Goal: Transaction & Acquisition: Purchase product/service

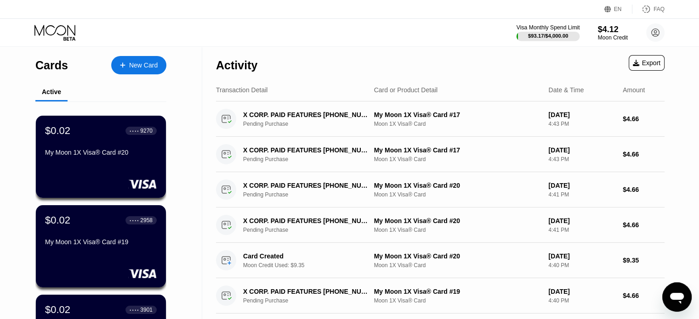
click at [551, 27] on div "Visa Monthly Spend Limit" at bounding box center [547, 27] width 63 height 6
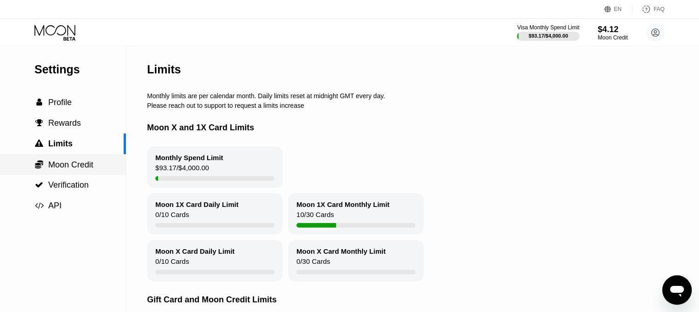
click at [80, 166] on span "Moon Credit" at bounding box center [70, 164] width 45 height 9
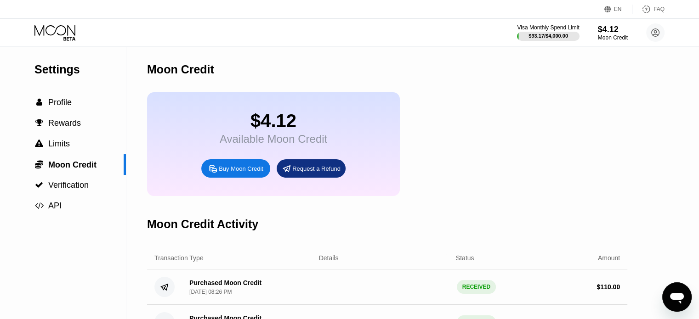
click at [206, 176] on div "Buy Moon Credit" at bounding box center [235, 168] width 69 height 18
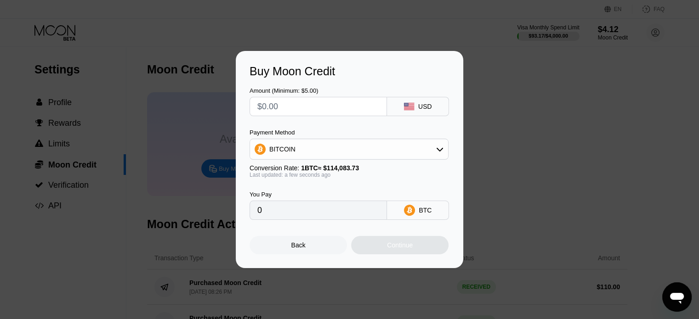
click at [276, 113] on input "text" at bounding box center [318, 106] width 122 height 18
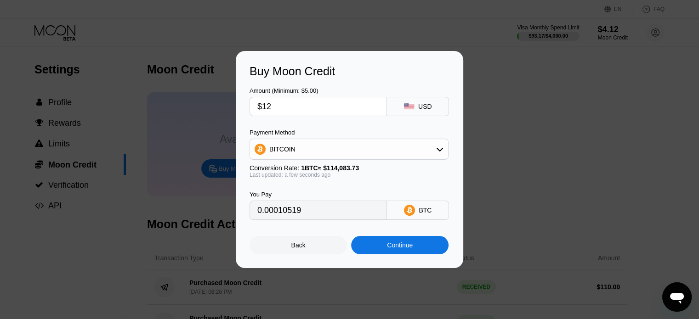
type input "$120"
type input "0.00105186"
type input "$120"
click at [300, 150] on div "BITCOIN" at bounding box center [349, 149] width 198 height 18
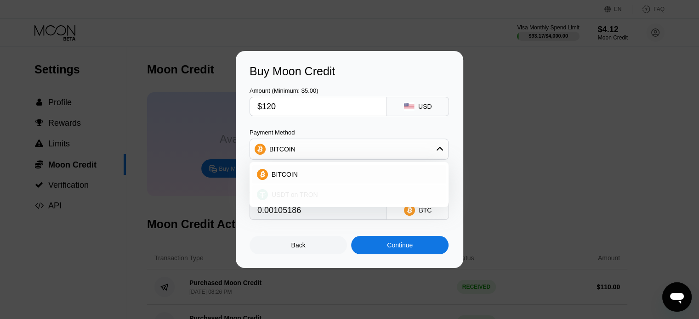
click at [297, 192] on span "USDT on TRON" at bounding box center [295, 194] width 46 height 7
type input "121.21"
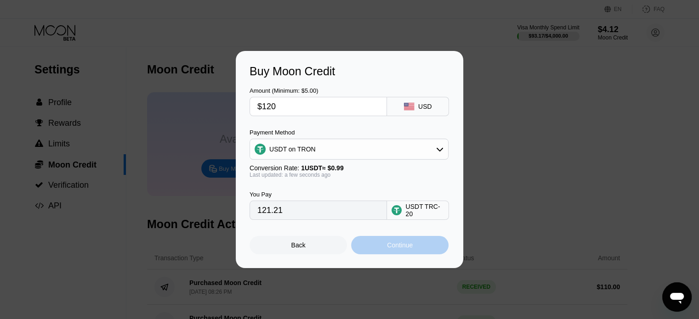
click at [404, 247] on div "Continue" at bounding box center [400, 245] width 26 height 7
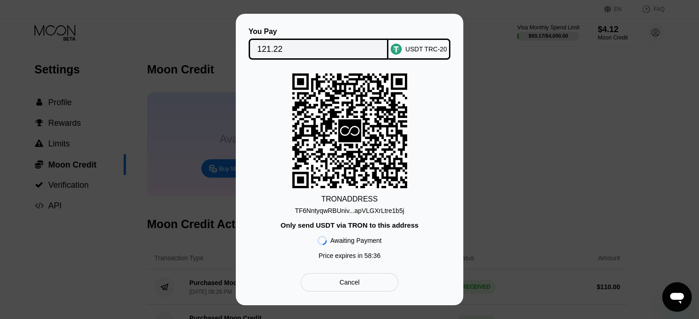
drag, startPoint x: 368, startPoint y: 210, endPoint x: 326, endPoint y: 210, distance: 42.7
click at [368, 210] on div "TF6NntyqwRBUniv...apVLGXrLtre1b5j" at bounding box center [349, 210] width 109 height 7
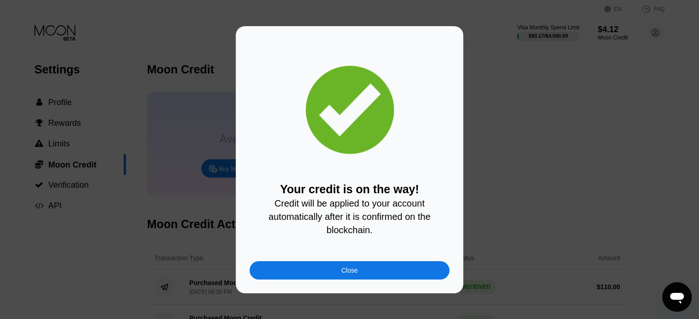
click at [332, 277] on div "Close" at bounding box center [349, 270] width 200 height 18
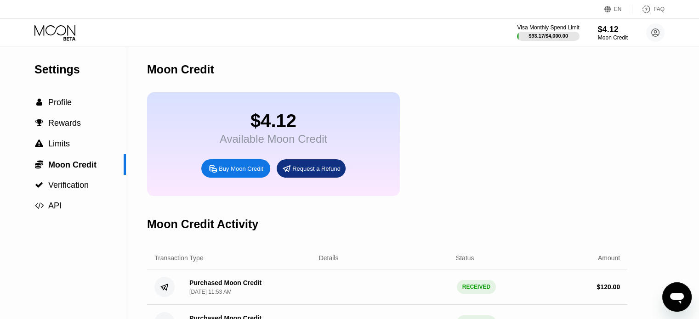
click at [68, 25] on icon at bounding box center [55, 33] width 43 height 16
